Goal: Task Accomplishment & Management: Manage account settings

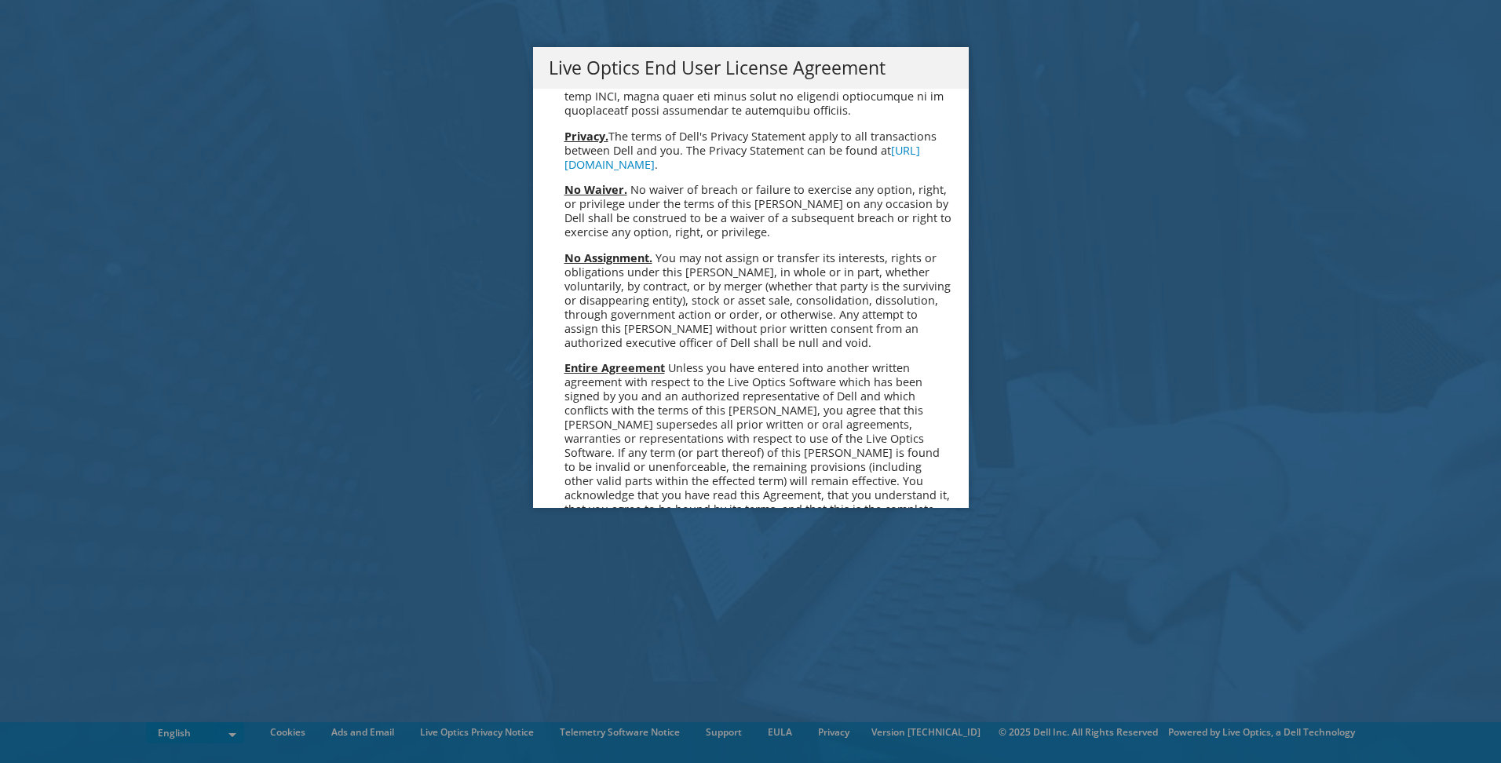
scroll to position [5938, 0]
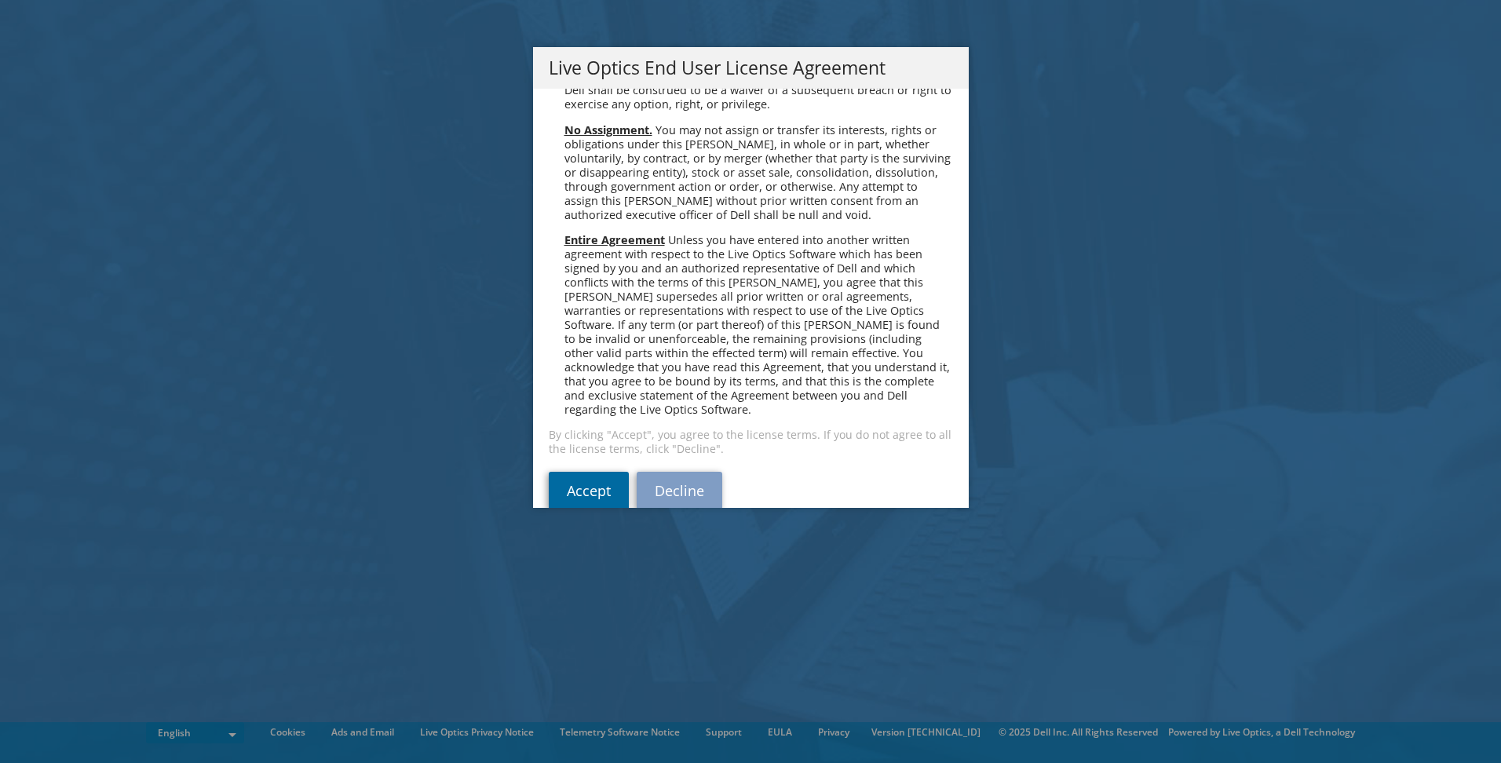
click at [572, 472] on link "Accept" at bounding box center [589, 491] width 80 height 38
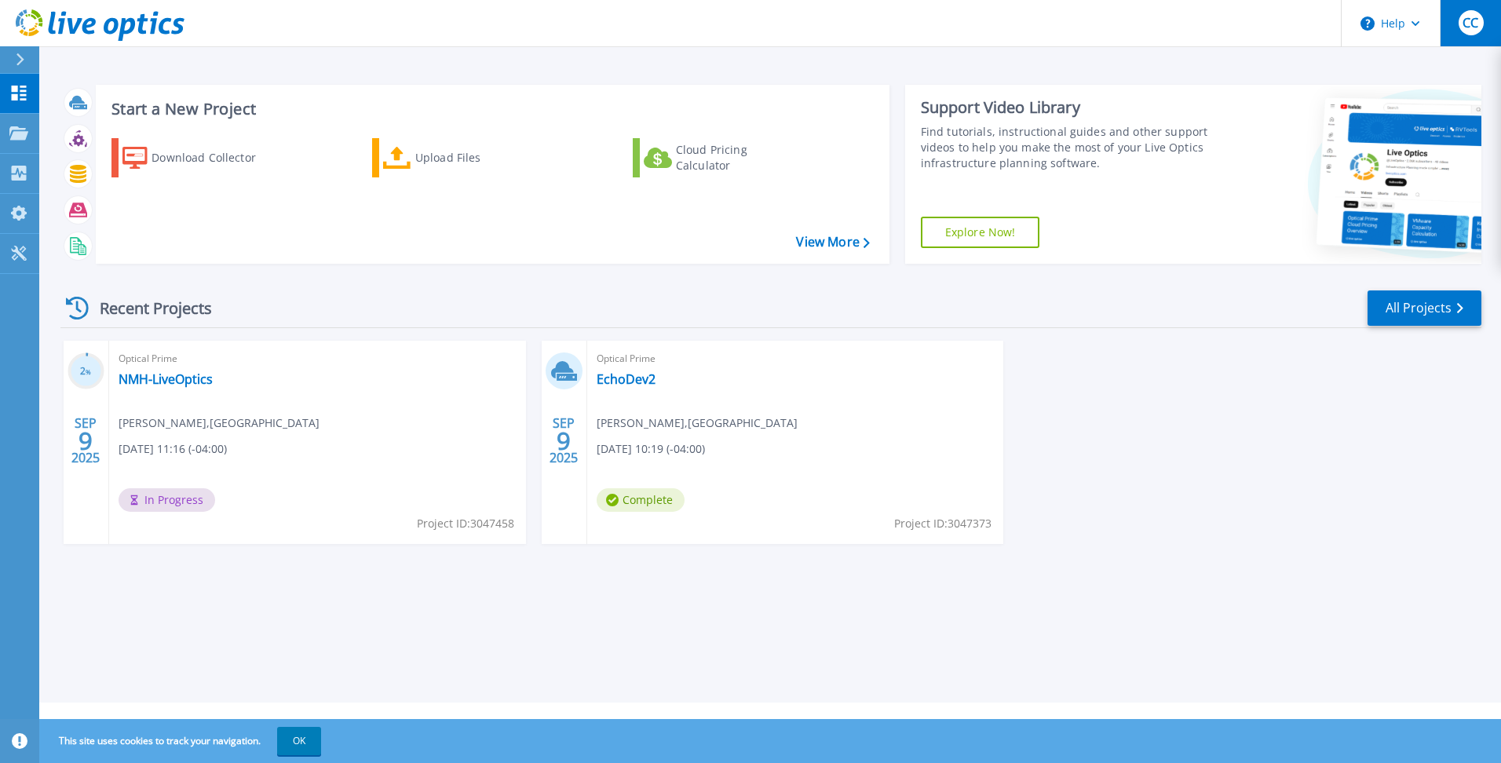
click at [1470, 29] on span "CC" at bounding box center [1471, 22] width 16 height 13
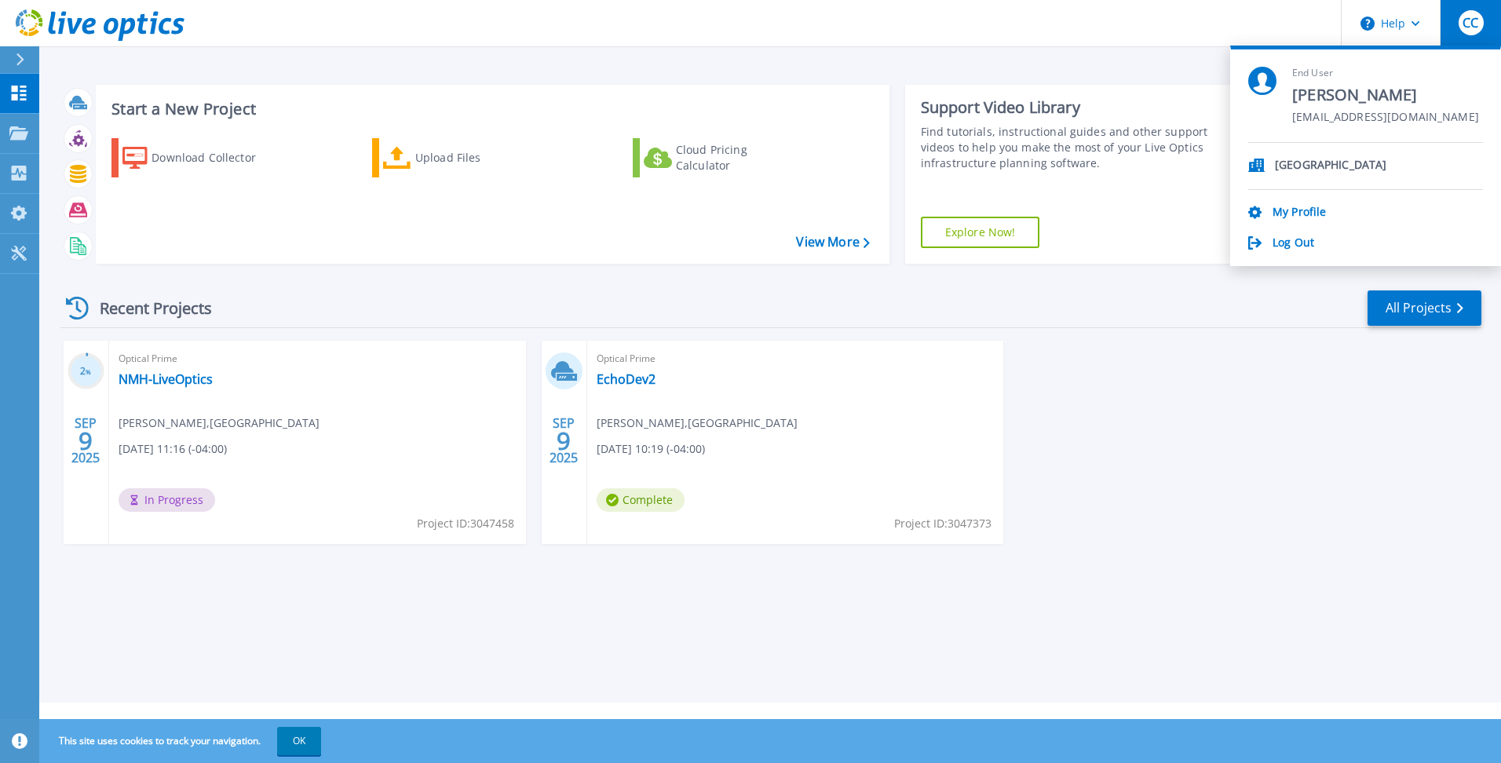
click at [1470, 25] on span "CC" at bounding box center [1471, 22] width 16 height 13
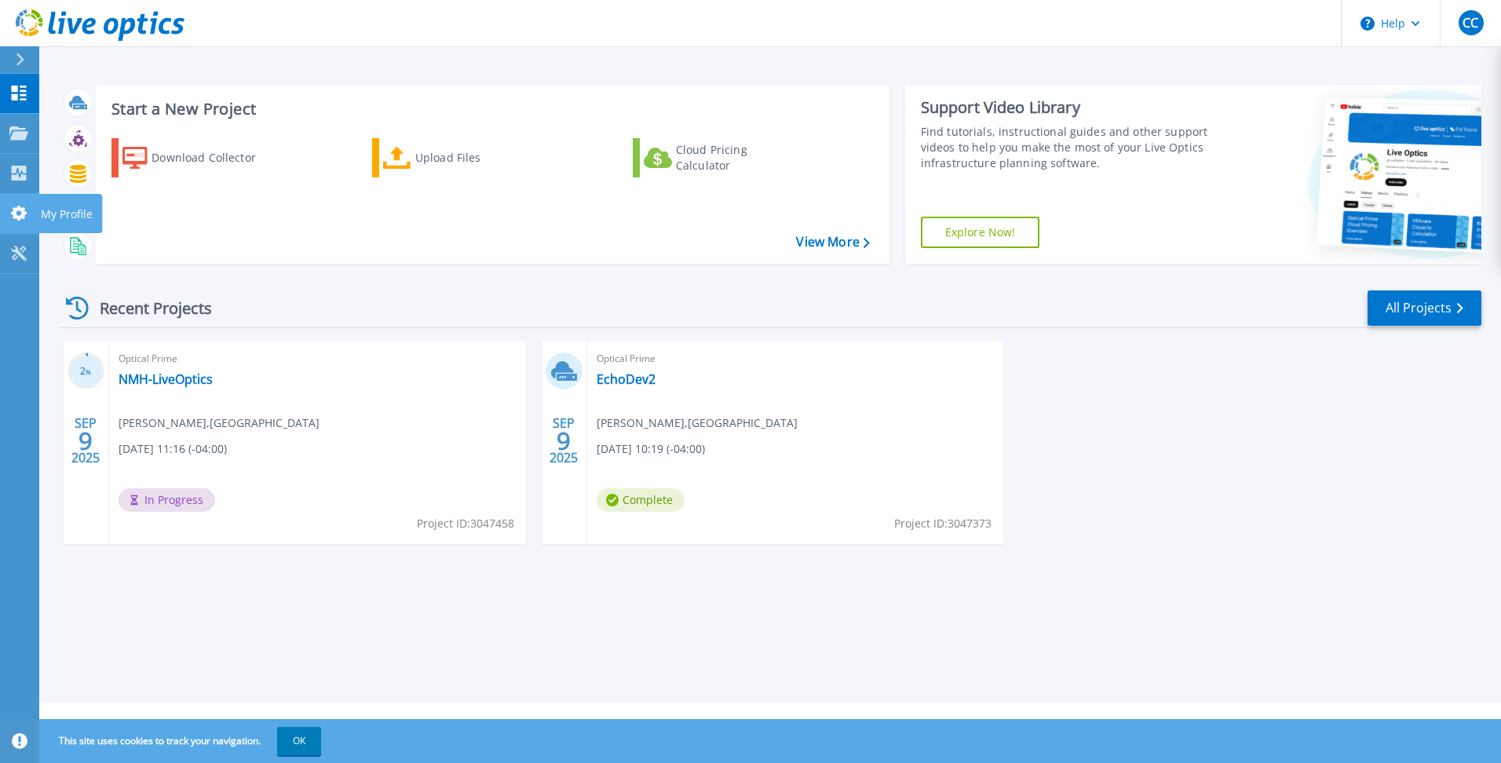
click at [15, 214] on icon at bounding box center [19, 213] width 16 height 15
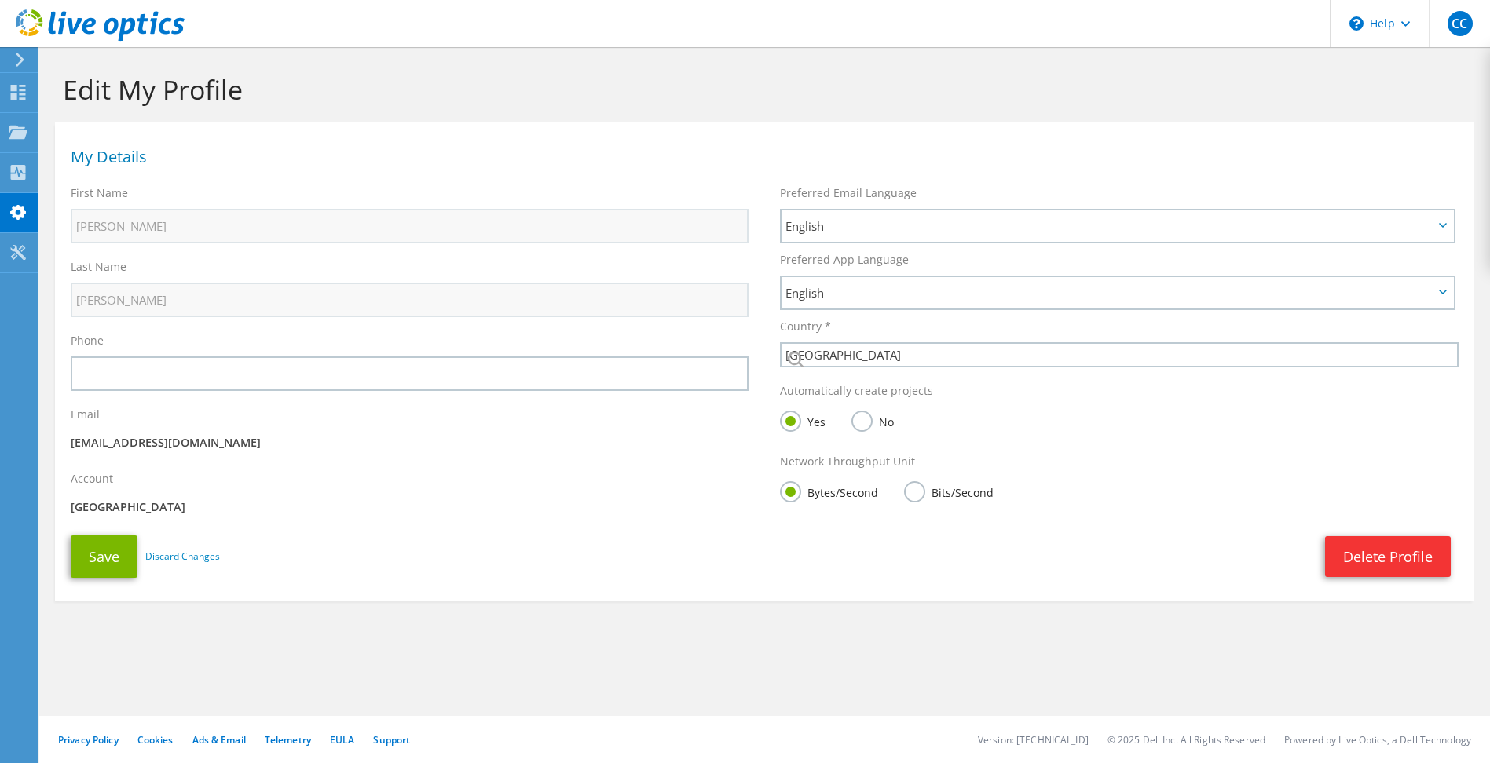
select select "224"
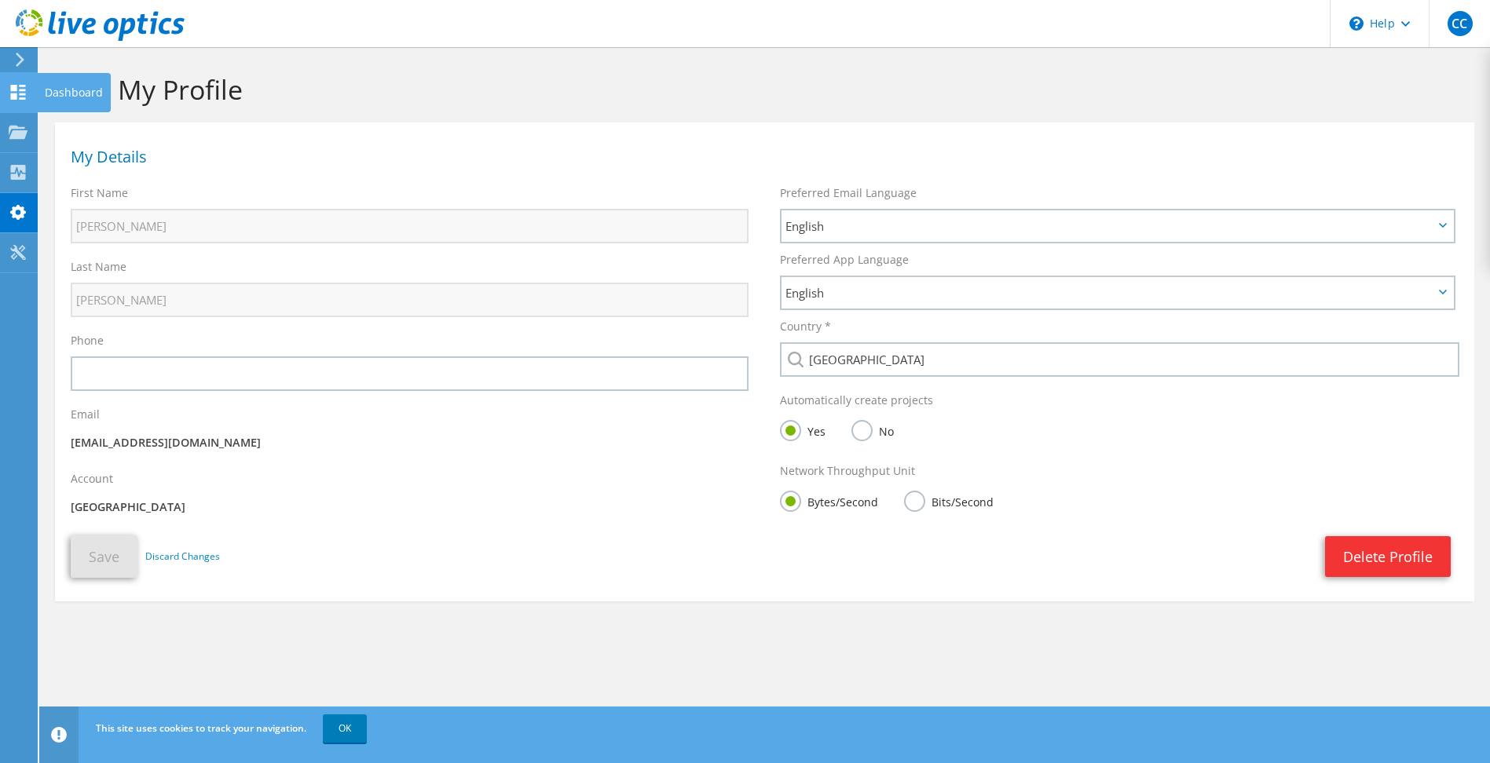
click at [15, 89] on use at bounding box center [18, 92] width 15 height 15
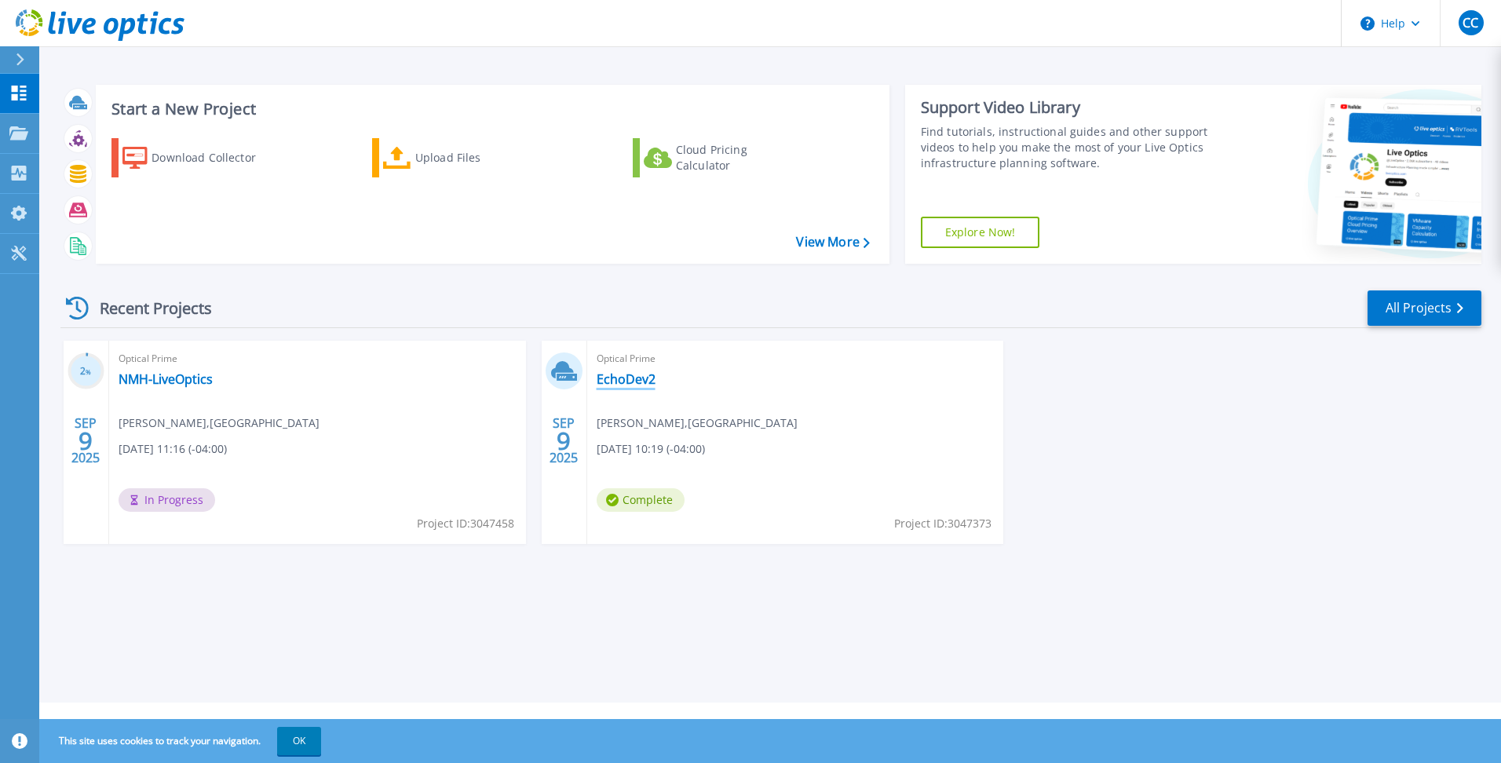
click at [616, 382] on link "EchoDev2" at bounding box center [626, 379] width 59 height 16
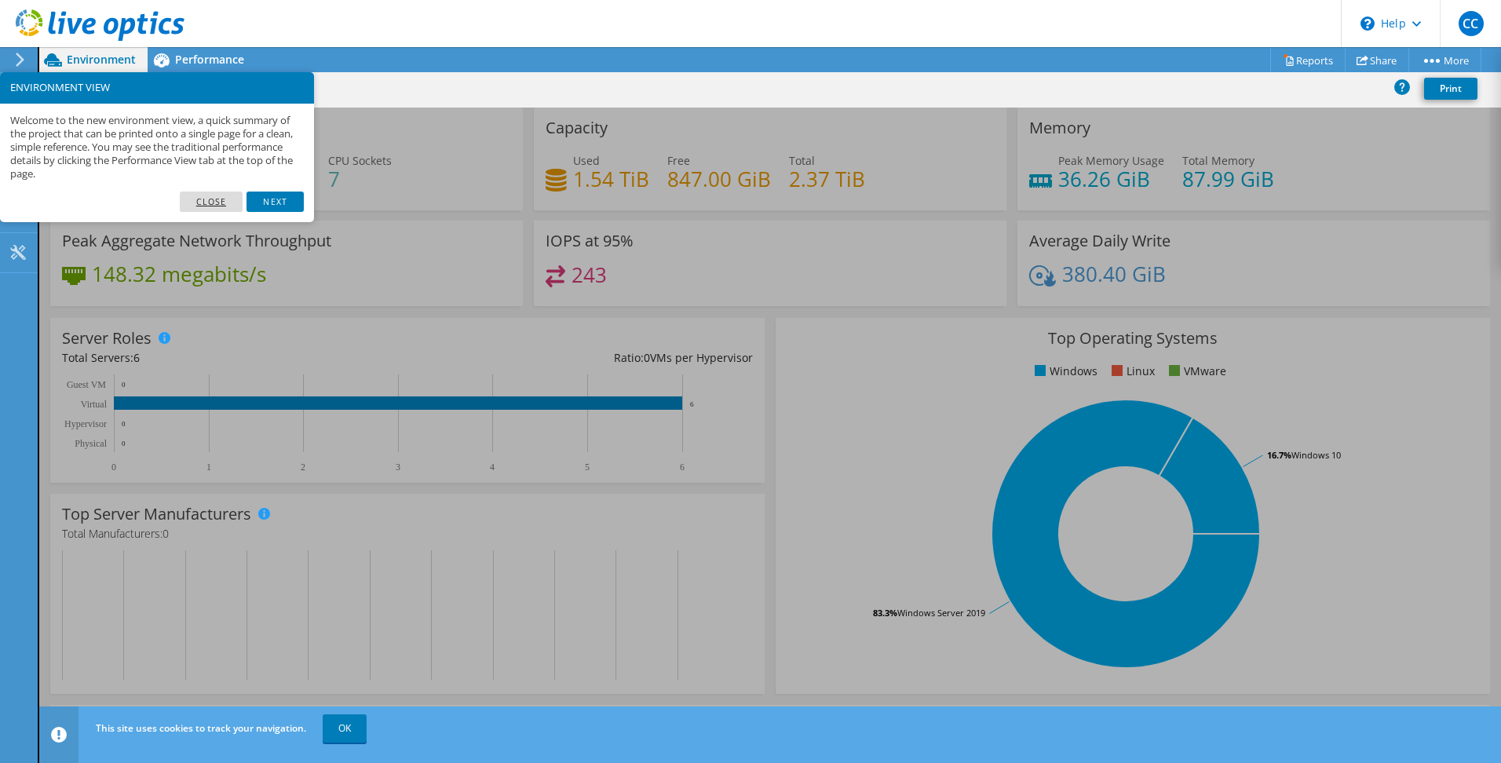
click at [233, 203] on link "Close" at bounding box center [212, 202] width 64 height 20
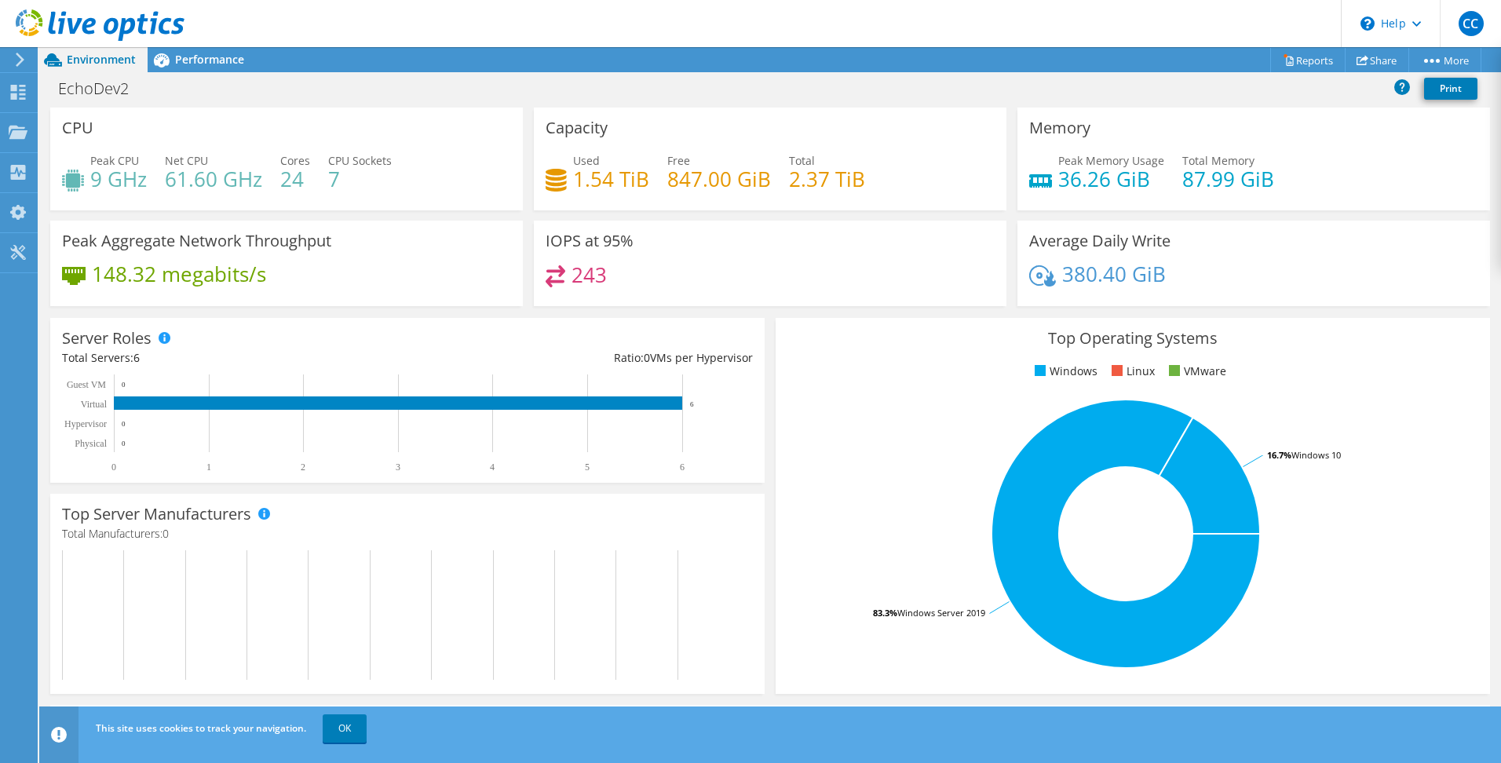
scroll to position [314, 0]
click at [359, 726] on link "OK" at bounding box center [345, 729] width 44 height 28
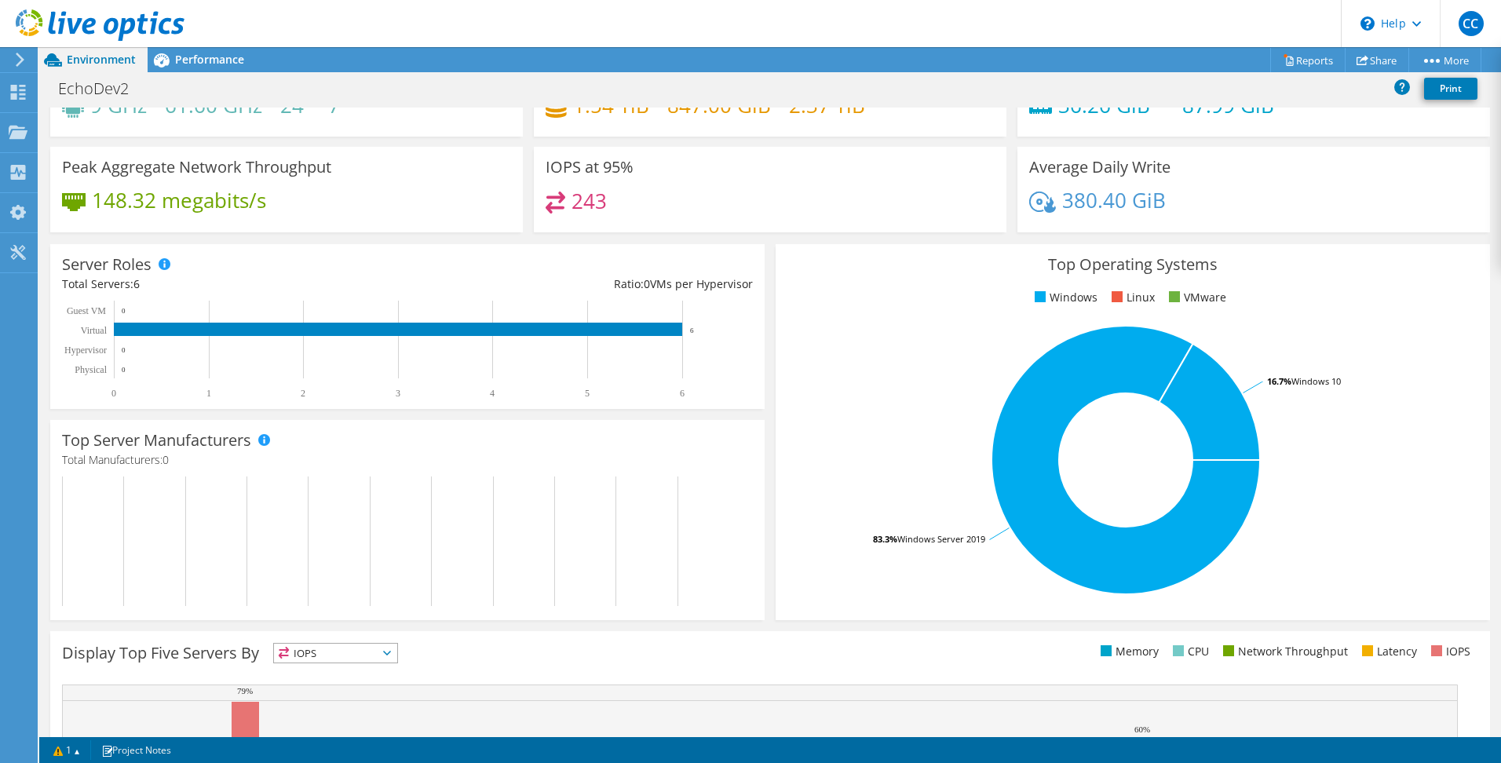
scroll to position [0, 0]
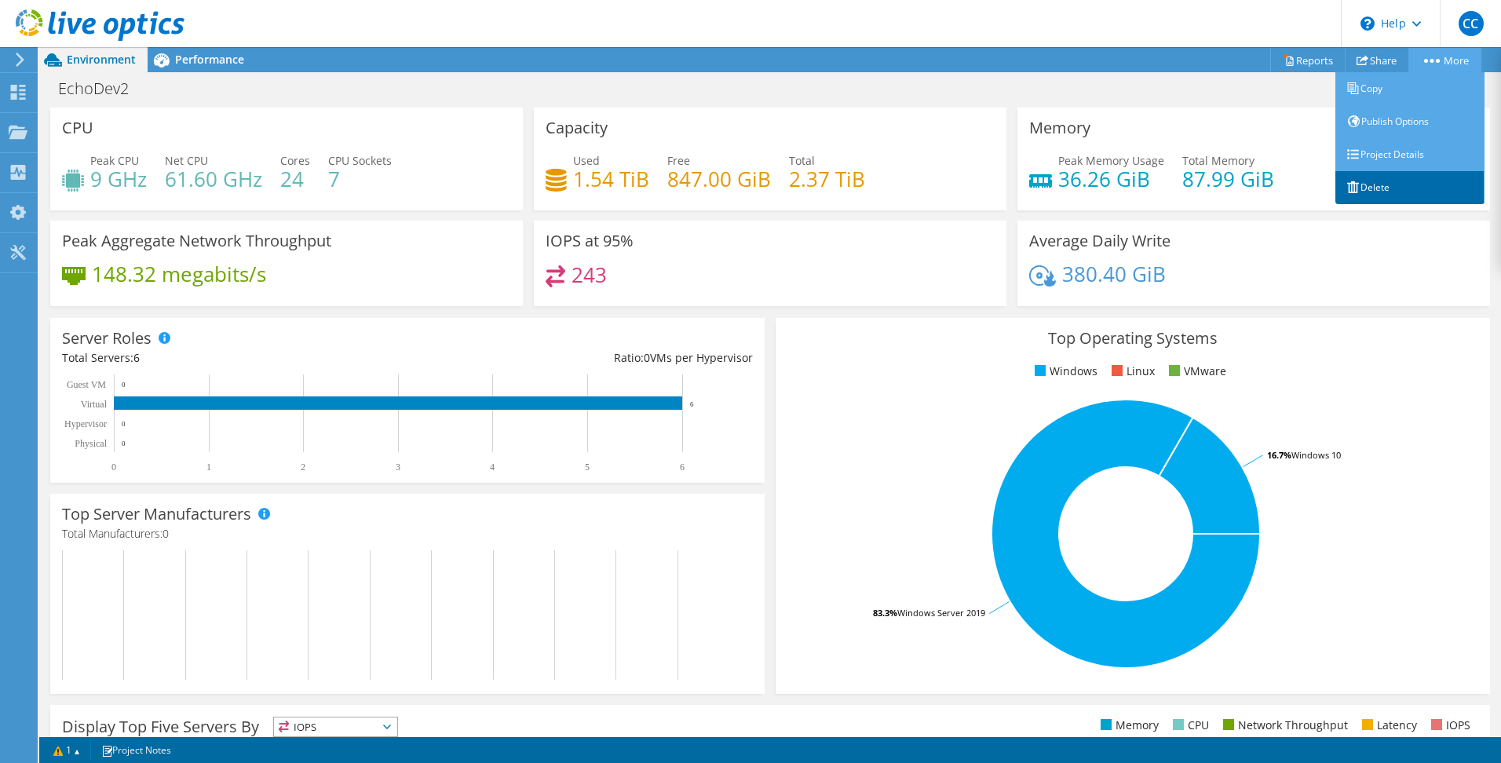
click at [1383, 190] on link "Delete" at bounding box center [1410, 187] width 149 height 33
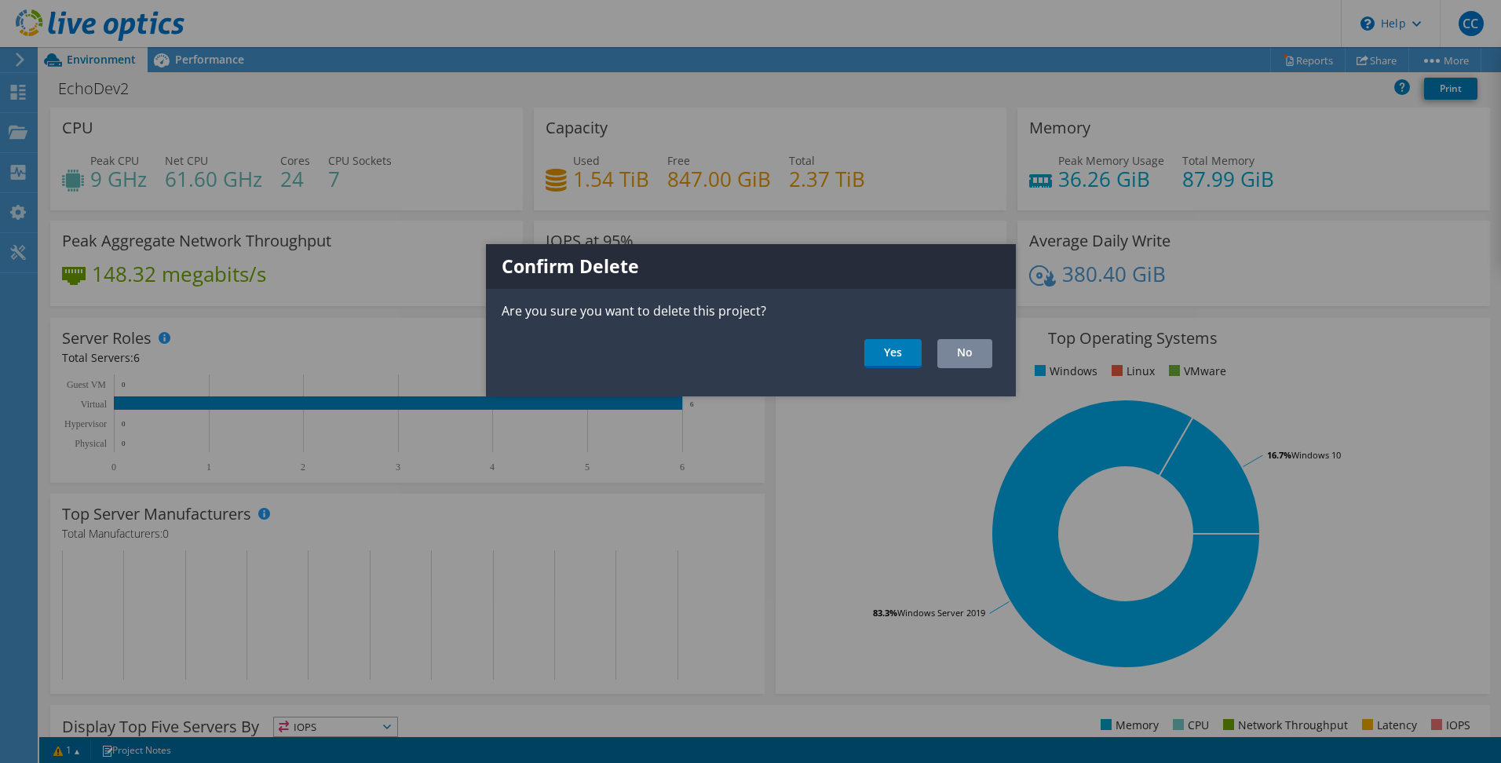
click at [958, 351] on link "No" at bounding box center [965, 353] width 55 height 29
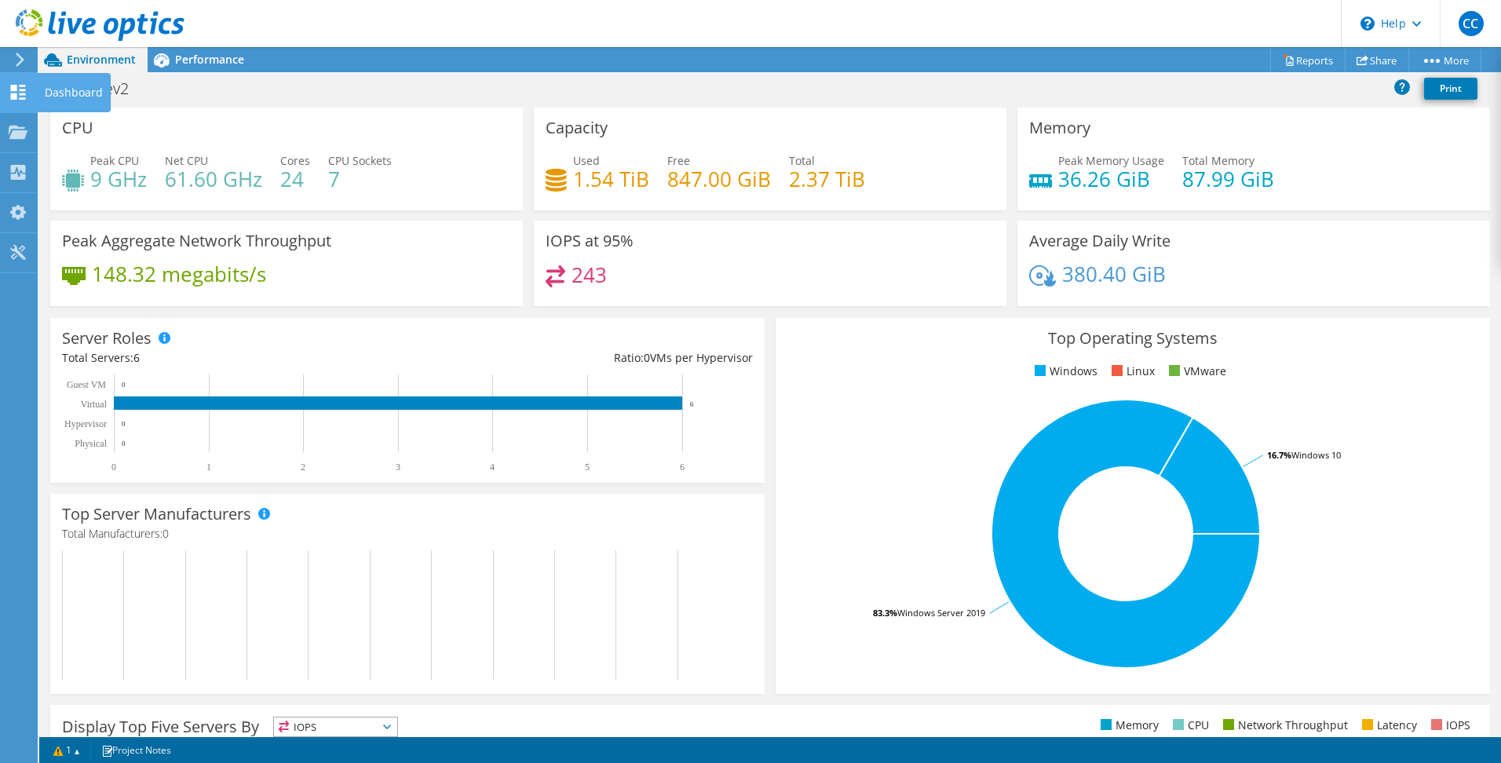
click at [21, 86] on use at bounding box center [18, 92] width 15 height 15
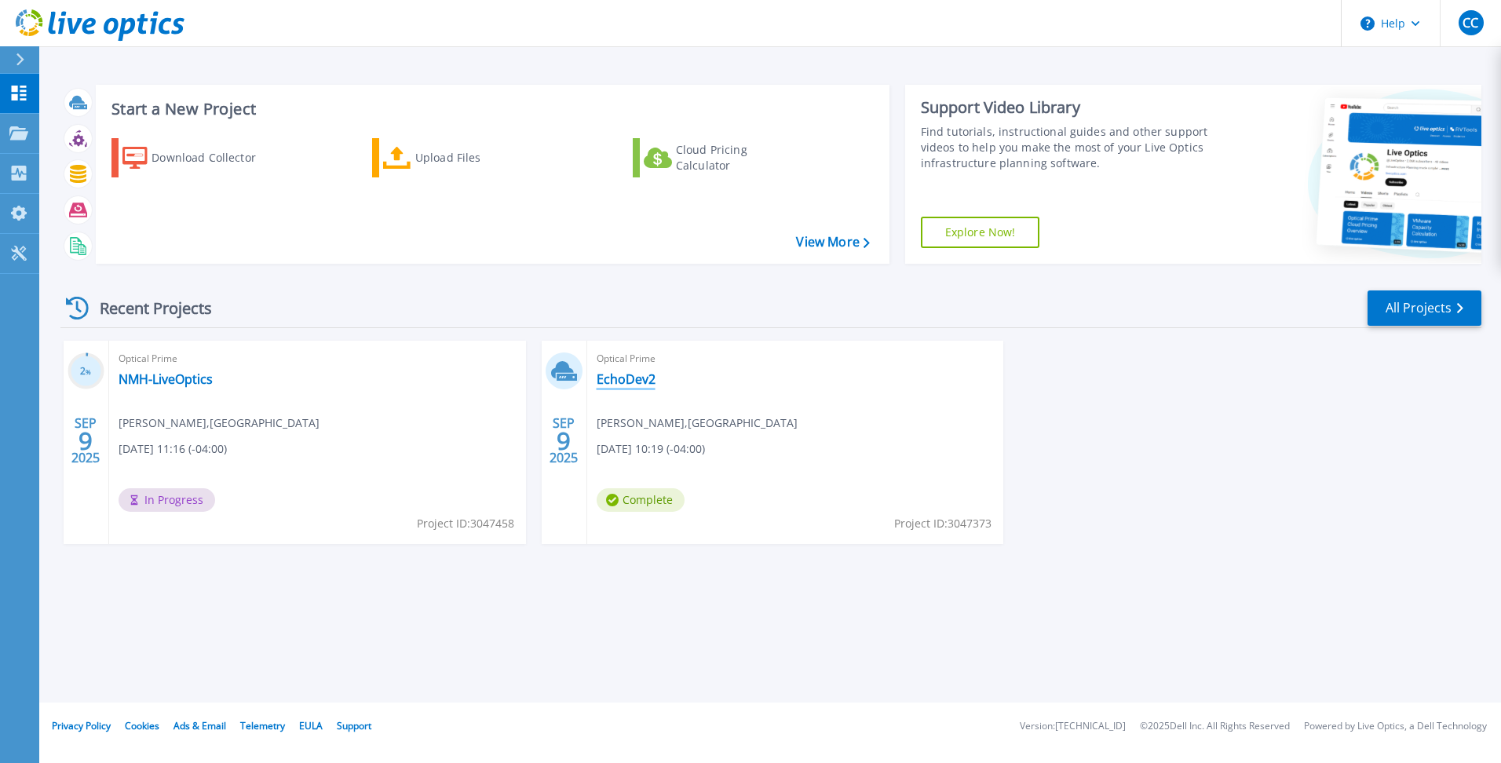
click at [638, 382] on link "EchoDev2" at bounding box center [626, 379] width 59 height 16
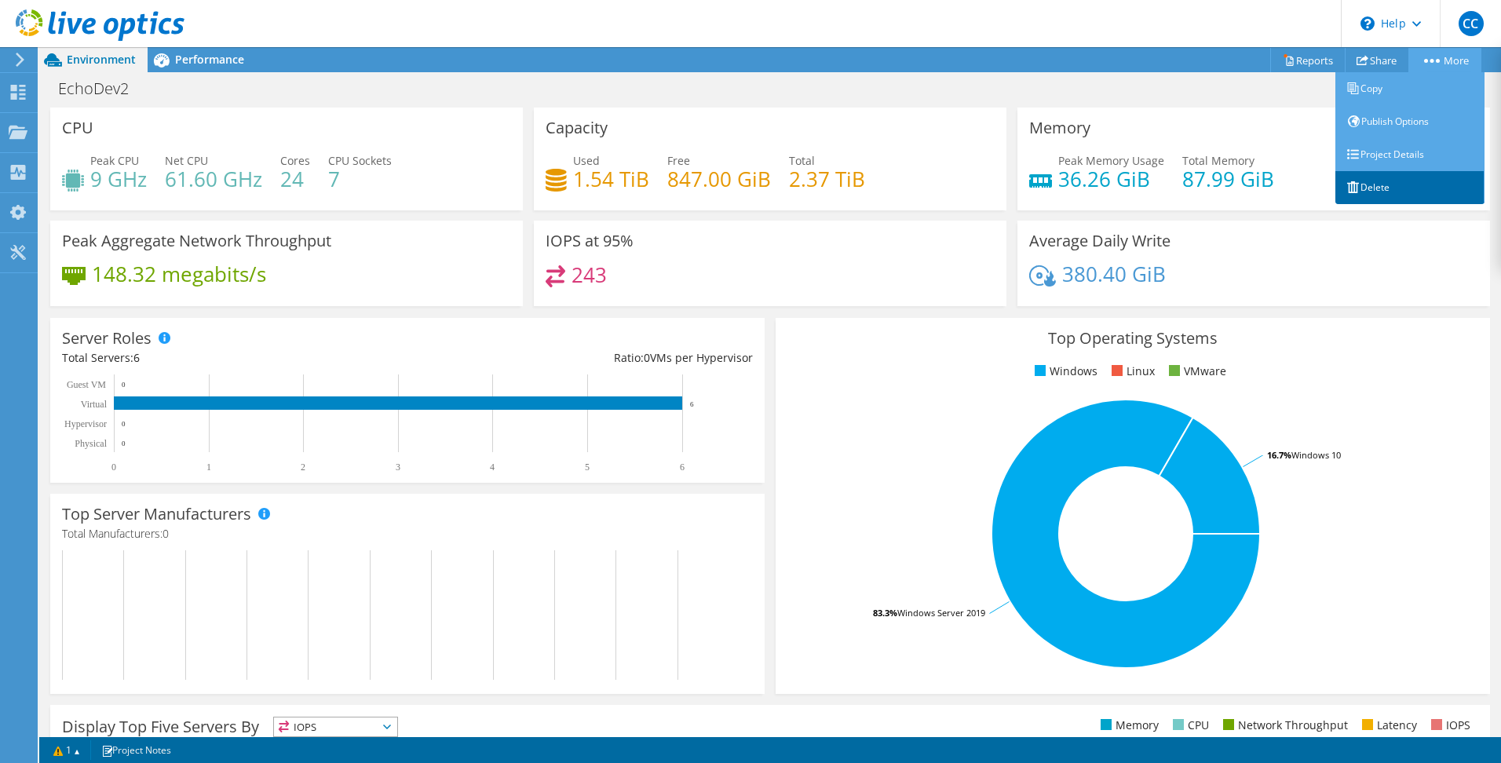
click at [1381, 195] on link "Delete" at bounding box center [1410, 187] width 149 height 33
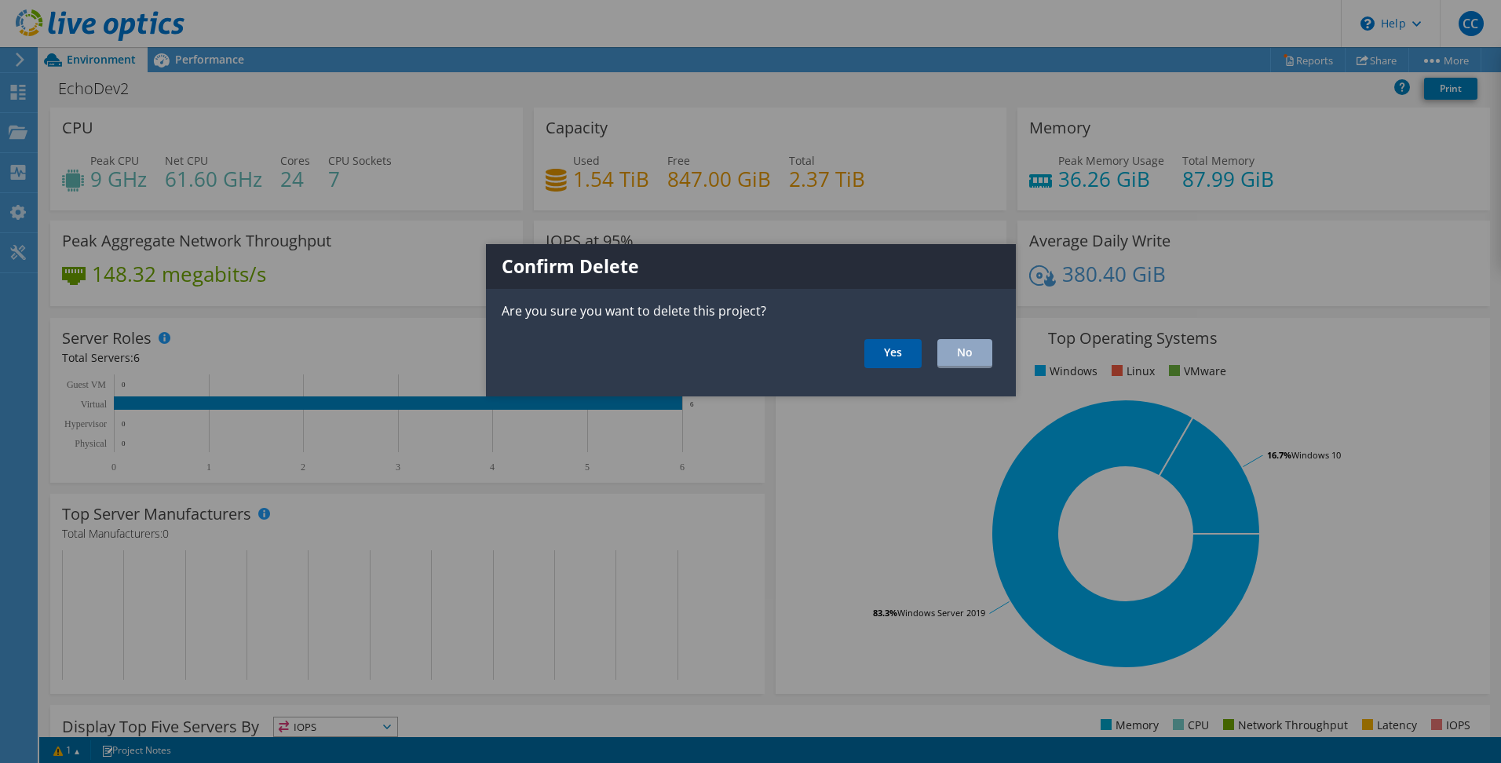
click at [891, 356] on link "Yes" at bounding box center [893, 353] width 57 height 29
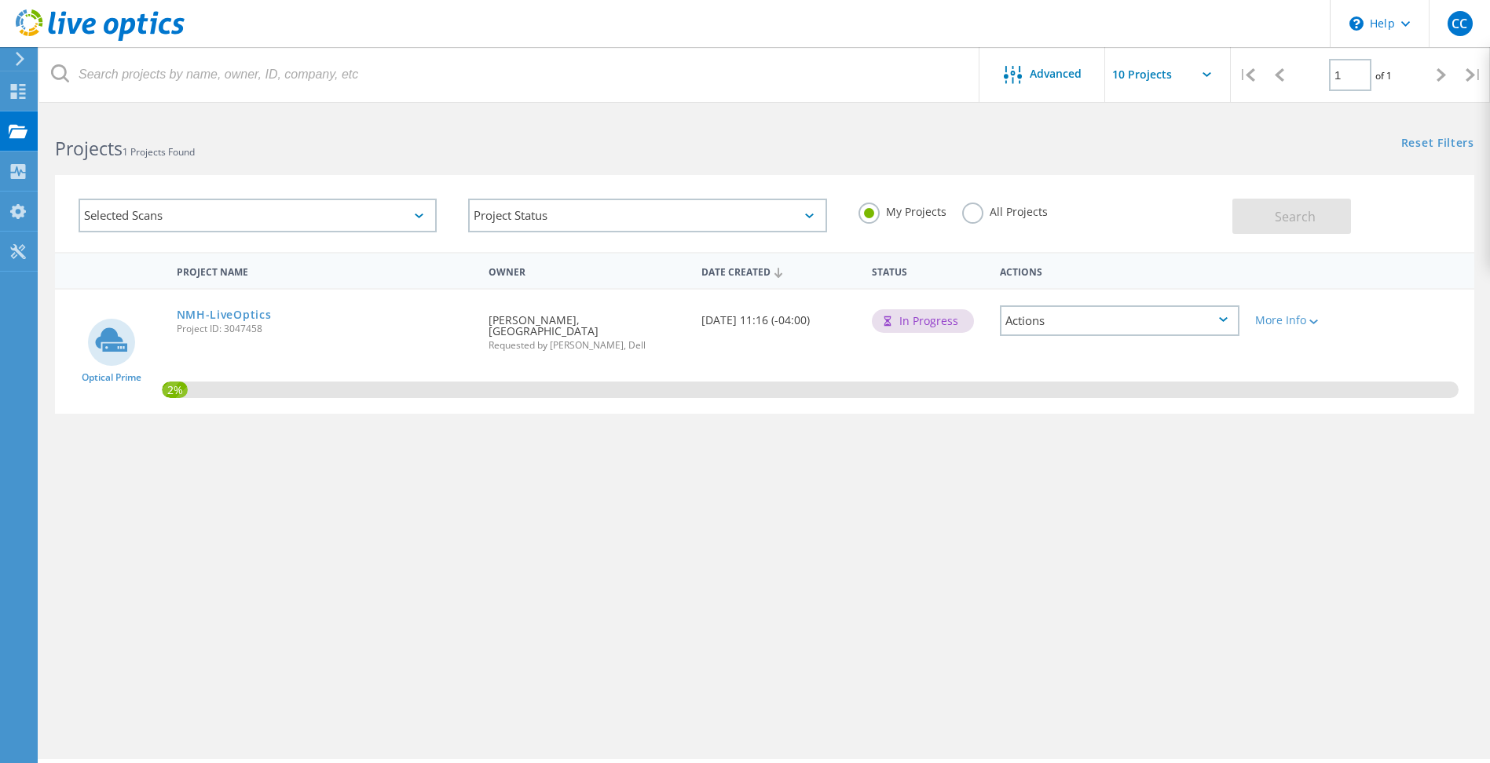
click at [643, 549] on div "Project Name Owner Date Created Status Actions Optical Prime NMH-LiveOptics Pro…" at bounding box center [764, 456] width 1419 height 408
click at [675, 521] on div "Project Name Owner Date Created Status Actions Optical Prime NMH-LiveOptics Pro…" at bounding box center [764, 456] width 1419 height 408
click at [604, 536] on div "Project Name Owner Date Created Status Actions Optical Prime NMH-LiveOptics Pro…" at bounding box center [764, 456] width 1419 height 408
click at [429, 549] on div "Project Name Owner Date Created Status Actions Optical Prime NMH-LiveOptics Pro…" at bounding box center [764, 456] width 1419 height 408
click at [664, 514] on div "Project Name Owner Date Created Status Actions Optical Prime NMH-LiveOptics Pro…" at bounding box center [764, 456] width 1419 height 408
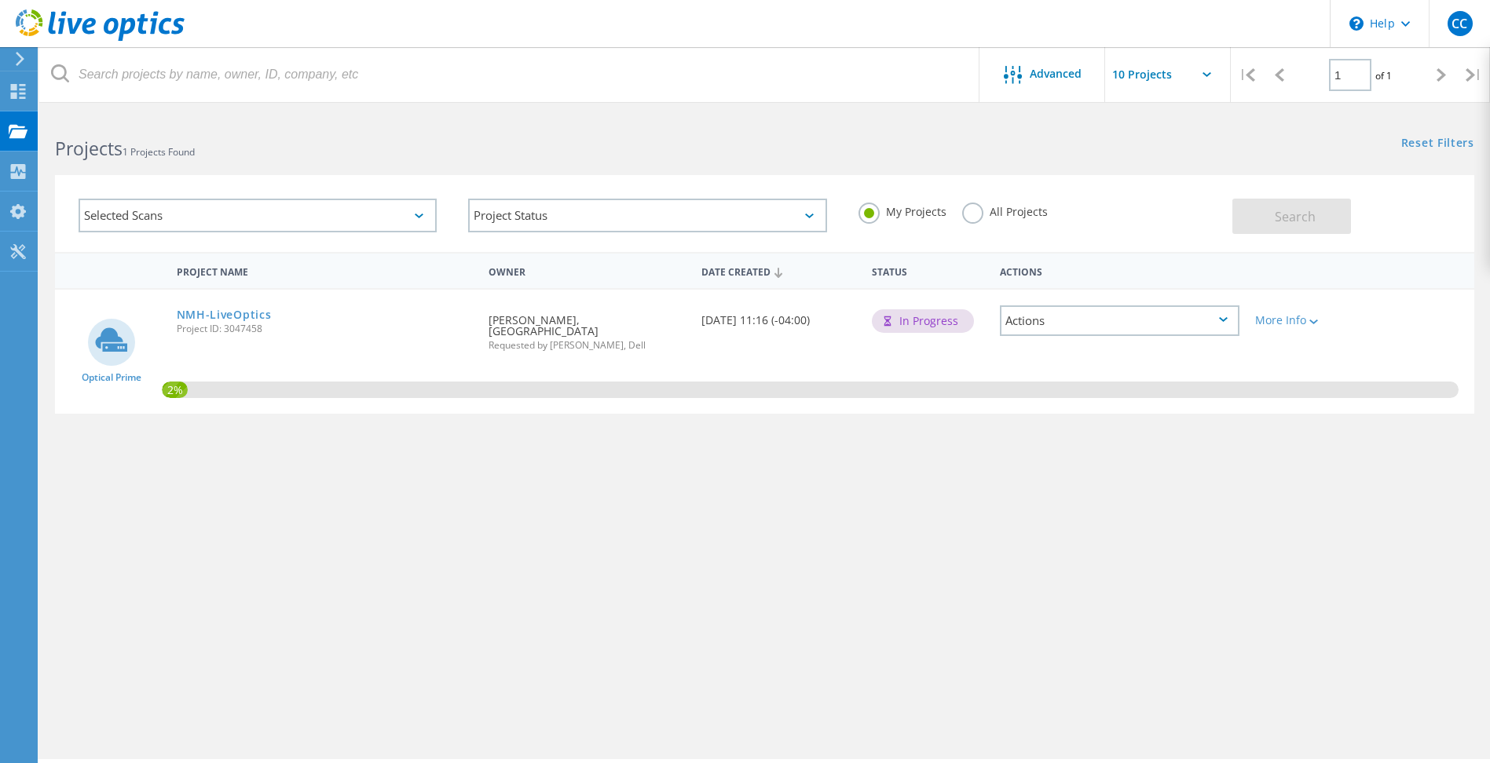
drag, startPoint x: 905, startPoint y: 556, endPoint x: 889, endPoint y: 550, distance: 17.4
click at [905, 556] on div "Project Name Owner Date Created Status Actions Optical Prime NMH-LiveOptics Pro…" at bounding box center [764, 456] width 1419 height 408
click at [766, 629] on div "Project Name Owner Date Created Status Actions Optical Prime NMH-LiveOptics Pro…" at bounding box center [764, 456] width 1419 height 408
